Goal: Task Accomplishment & Management: Manage account settings

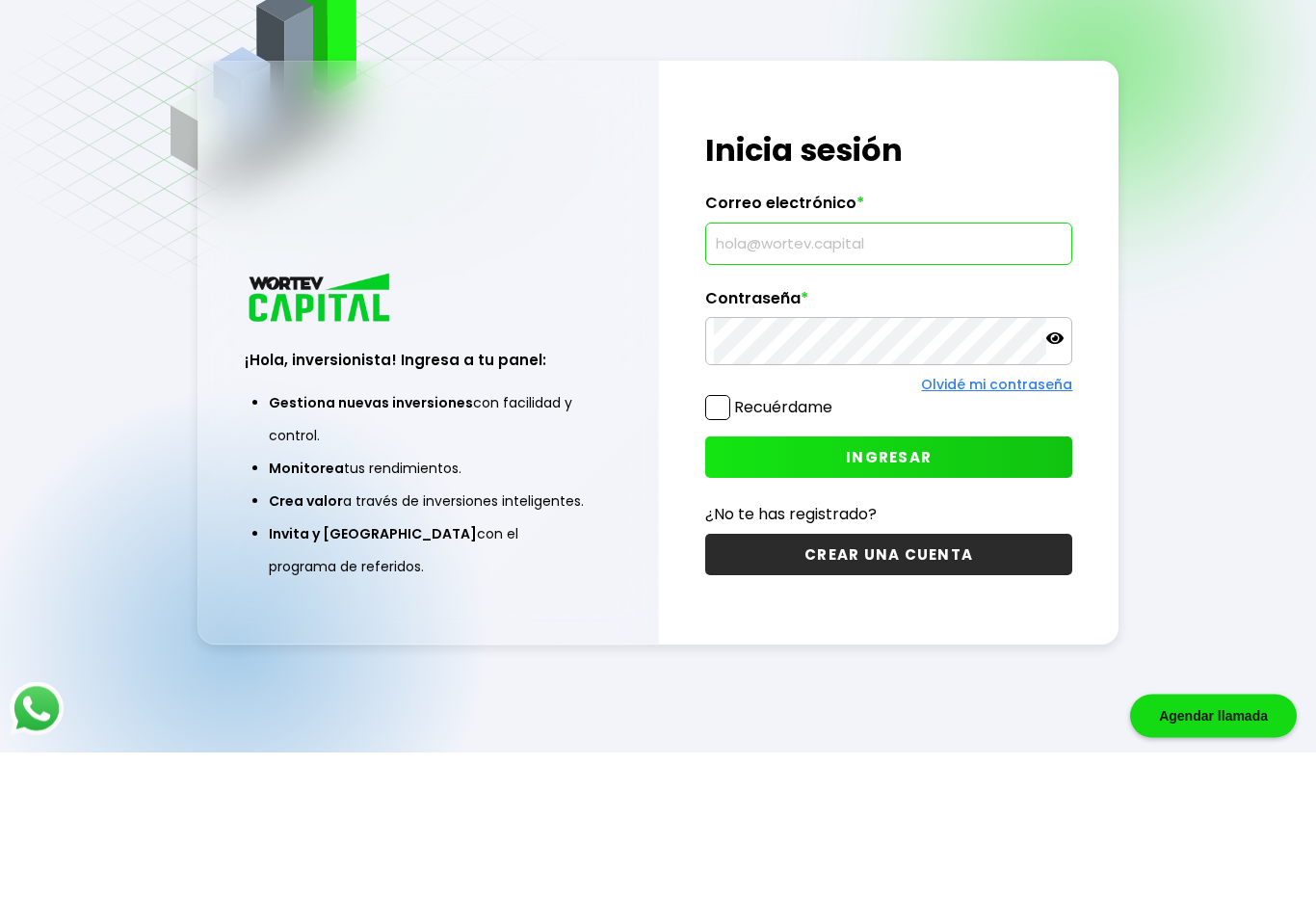
click at [1058, 463] on div at bounding box center [889, 487] width 368 height 48
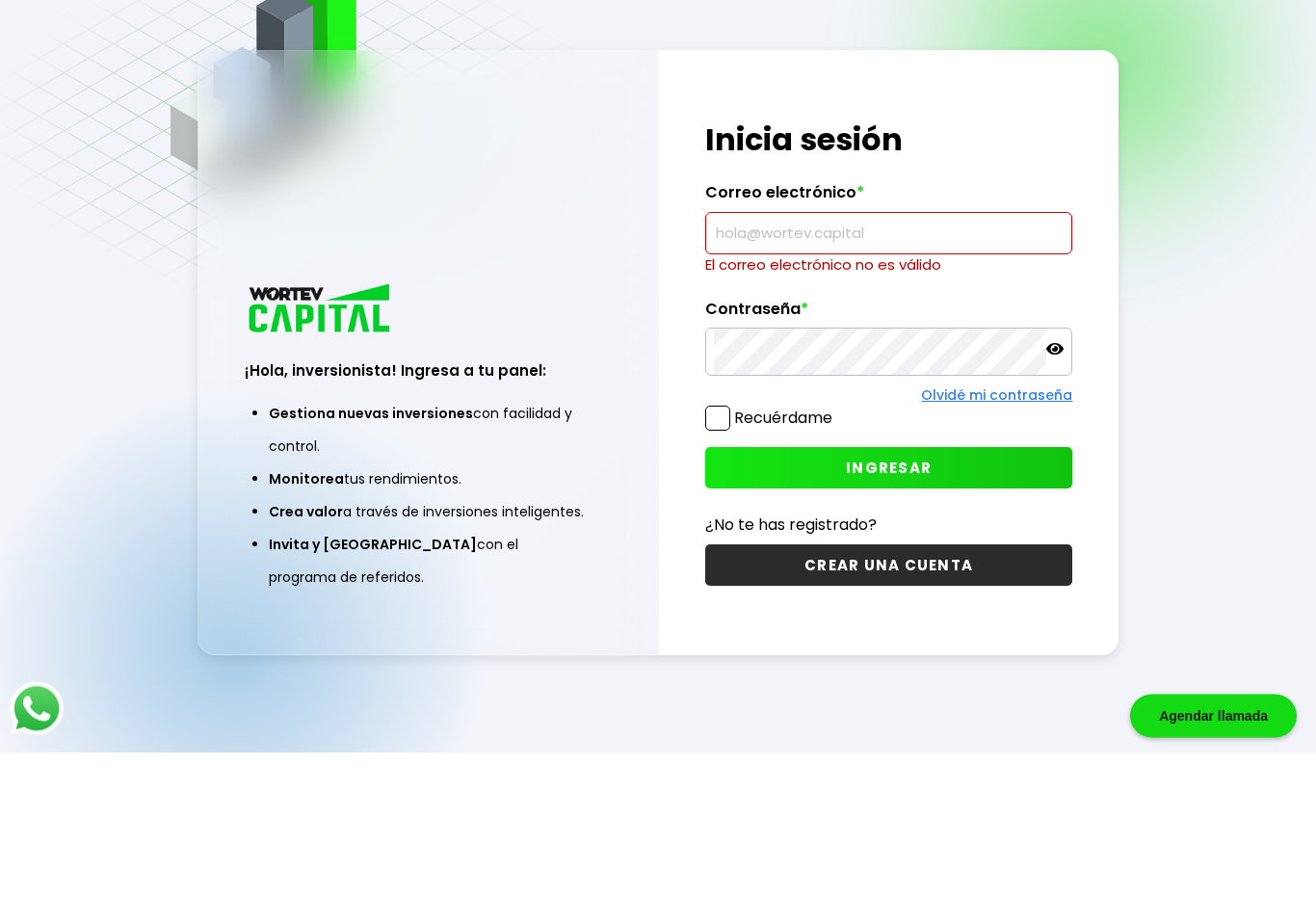
scroll to position [96, 0]
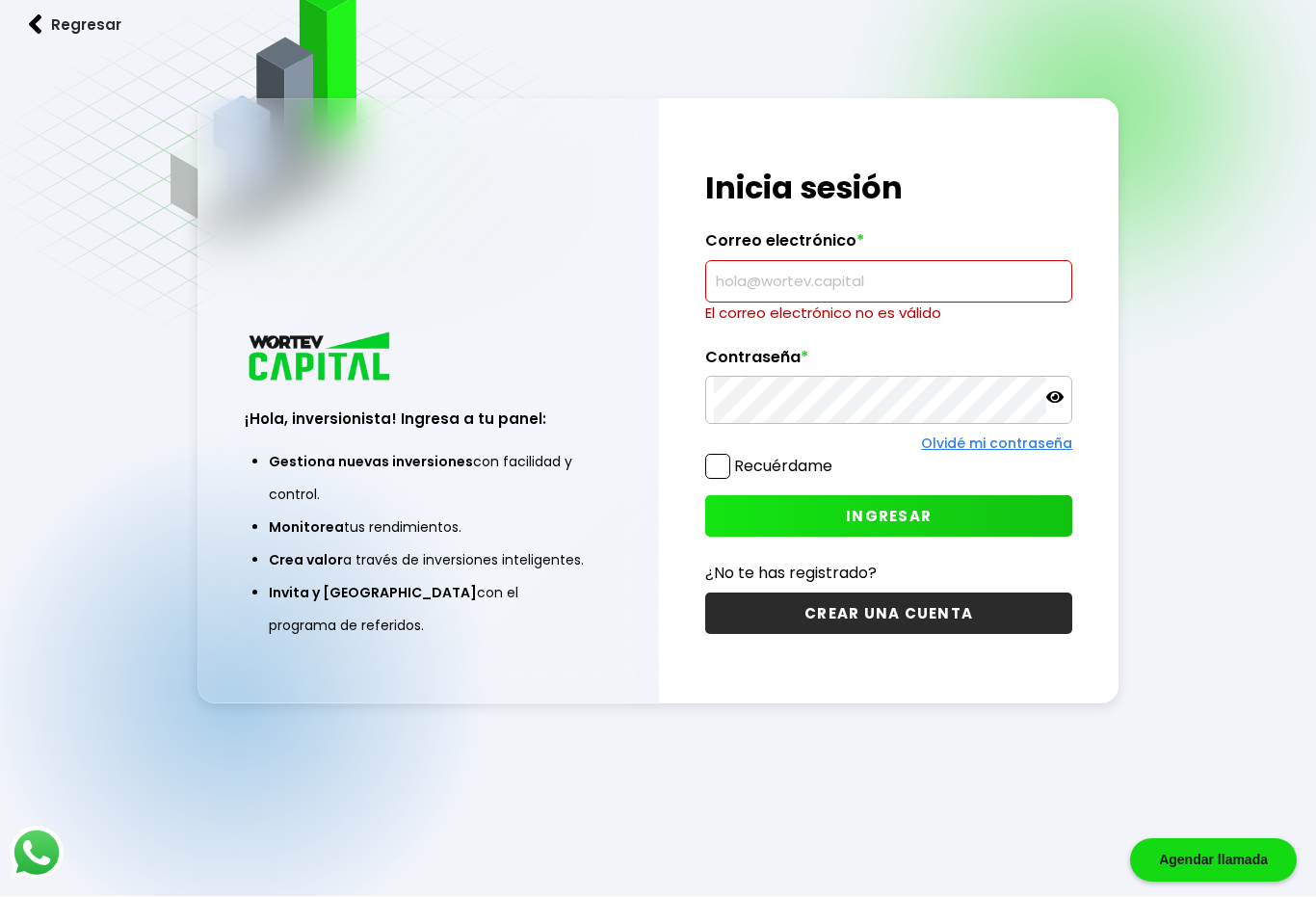
click at [943, 295] on input "text" at bounding box center [889, 282] width 351 height 41
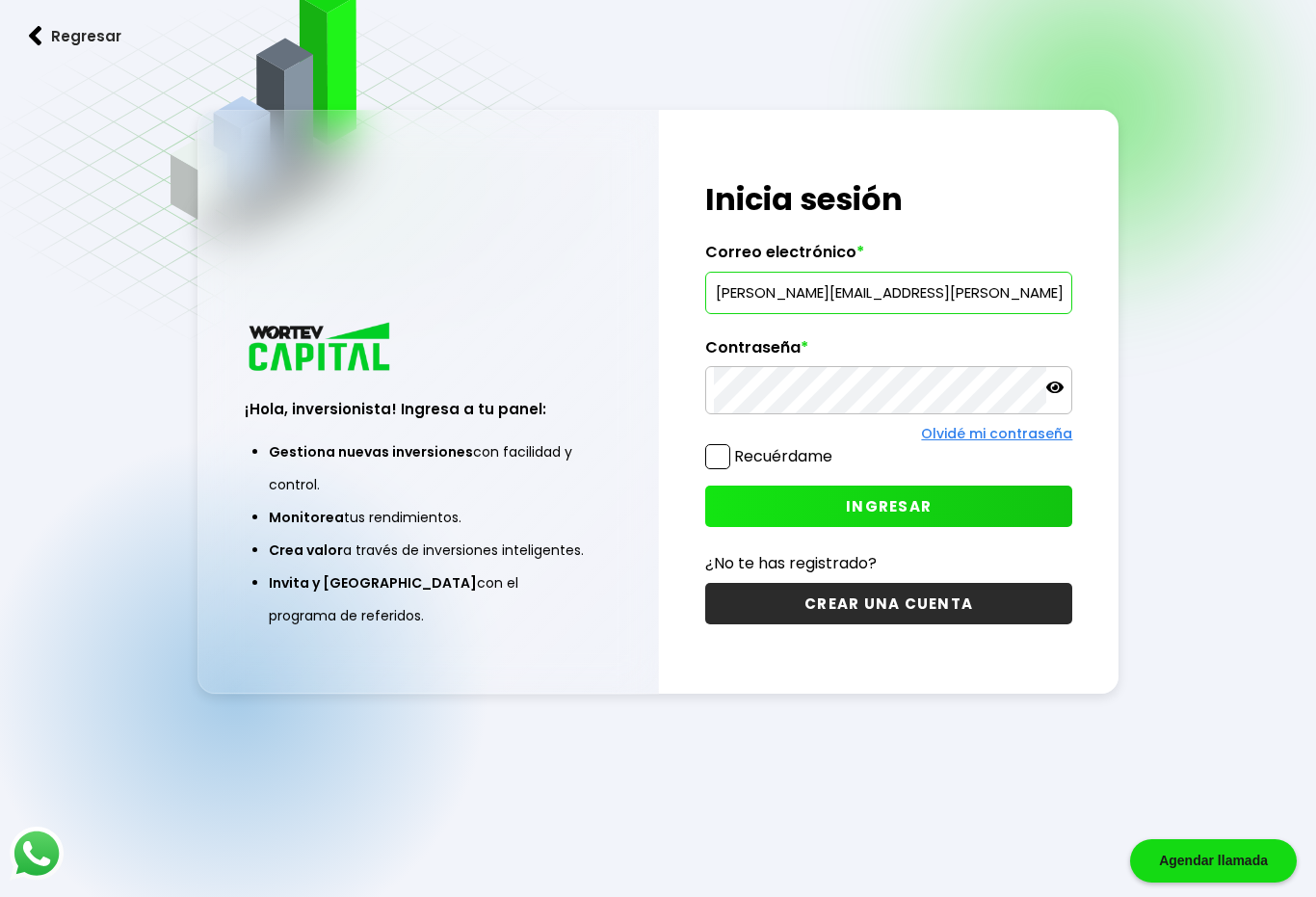
type input "[PERSON_NAME][EMAIL_ADDRESS][PERSON_NAME][DOMAIN_NAME]"
click at [1047, 401] on p at bounding box center [1055, 390] width 18 height 22
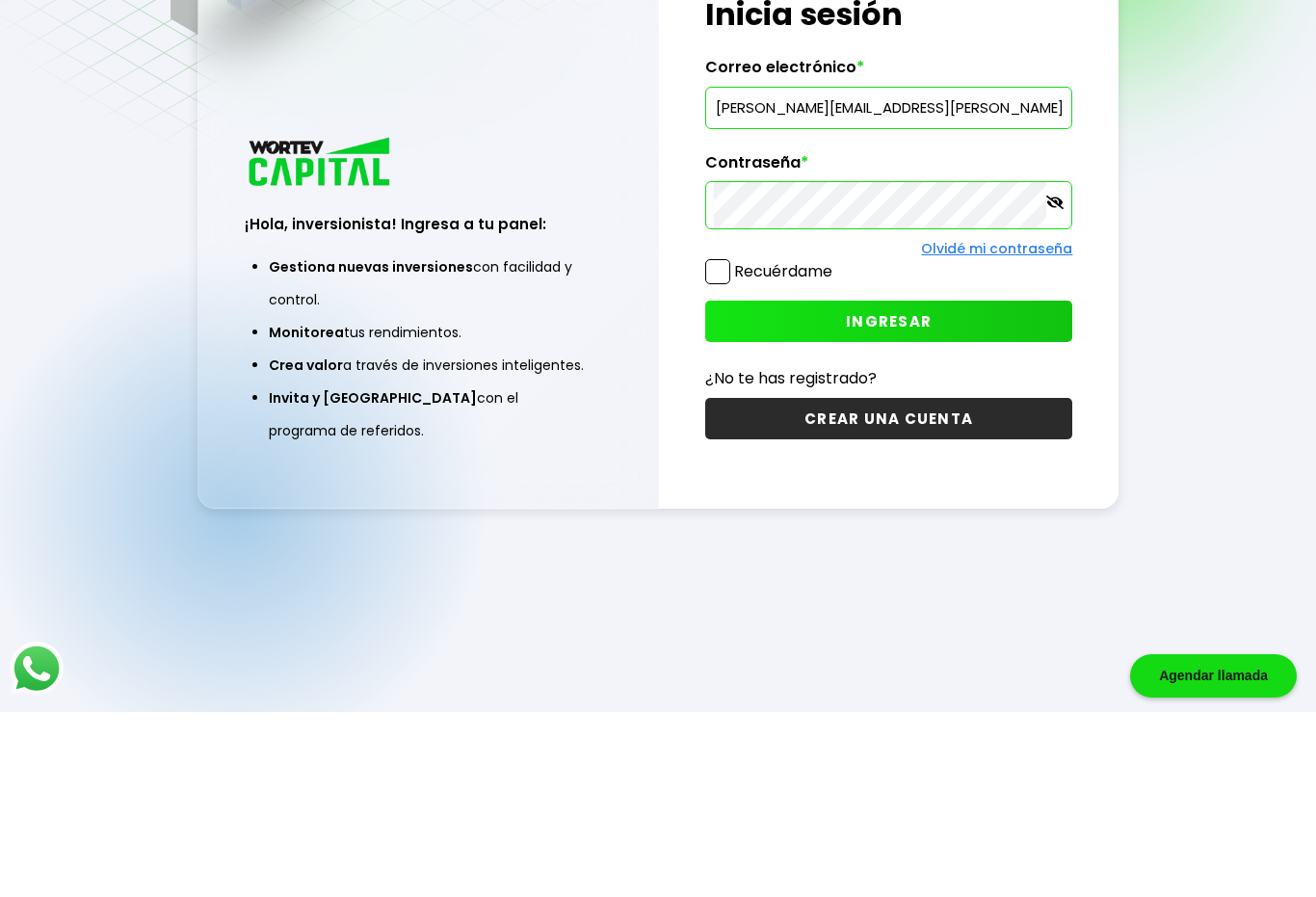
click at [719, 444] on span at bounding box center [717, 456] width 25 height 25
click at [836, 447] on input "Recuérdame" at bounding box center [836, 447] width 0 height 0
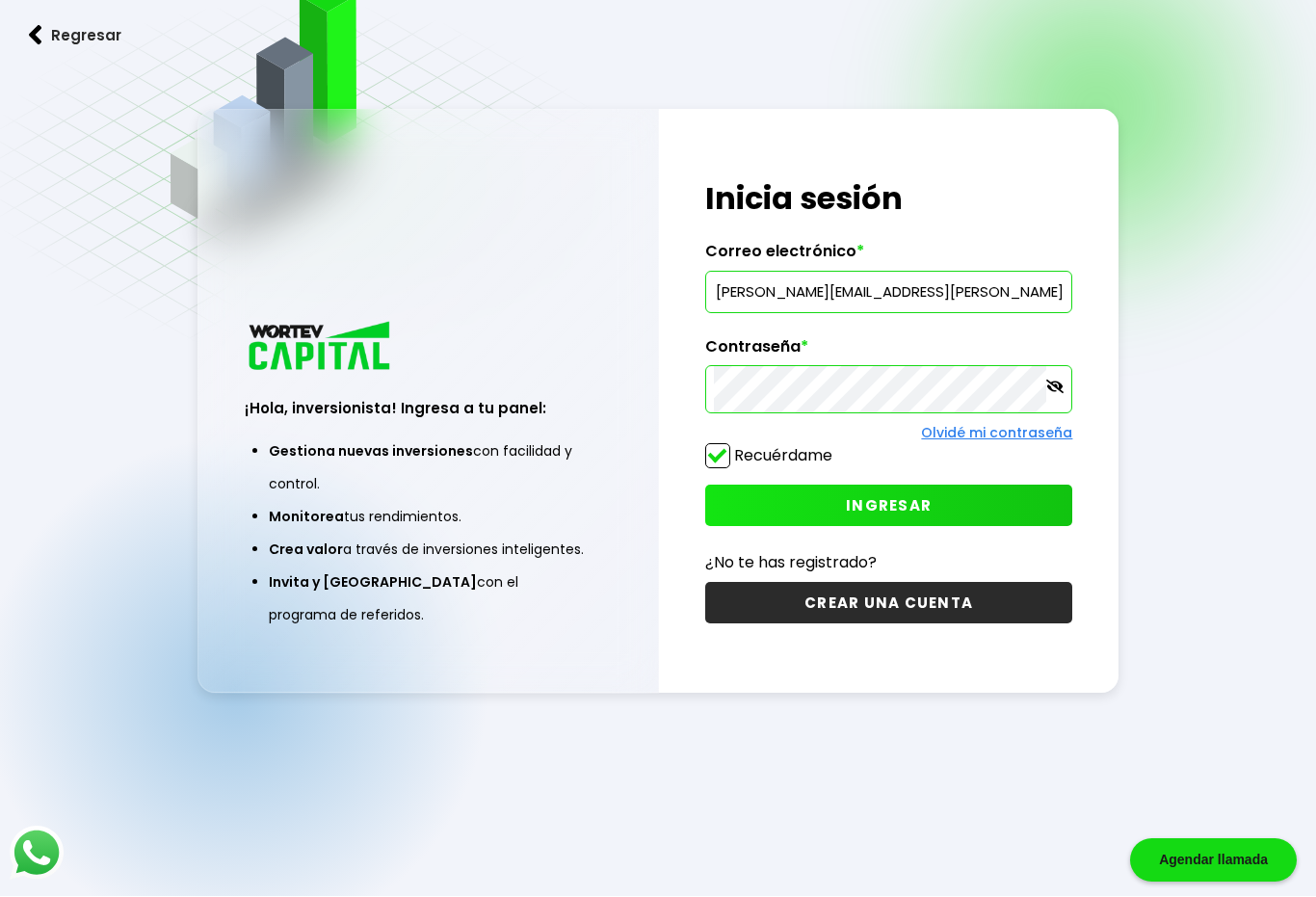
click at [917, 516] on span "INGRESAR" at bounding box center [889, 506] width 86 height 20
click at [871, 516] on span "INGRESAR" at bounding box center [889, 506] width 86 height 20
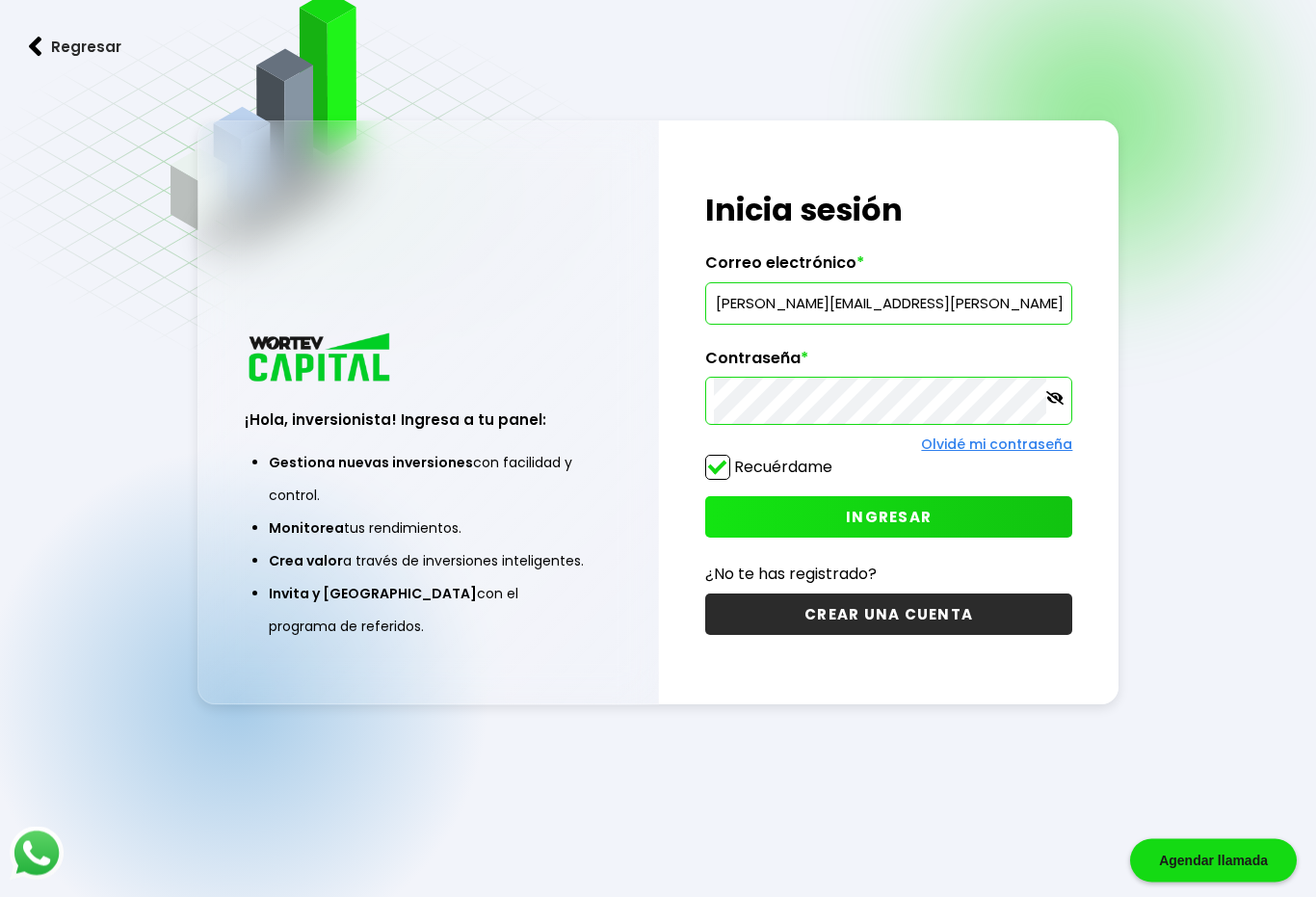
scroll to position [86, 0]
click at [46, 97] on img at bounding box center [352, 175] width 724 height 426
click at [29, 55] on img at bounding box center [36, 46] width 14 height 20
